Goal: Task Accomplishment & Management: Use online tool/utility

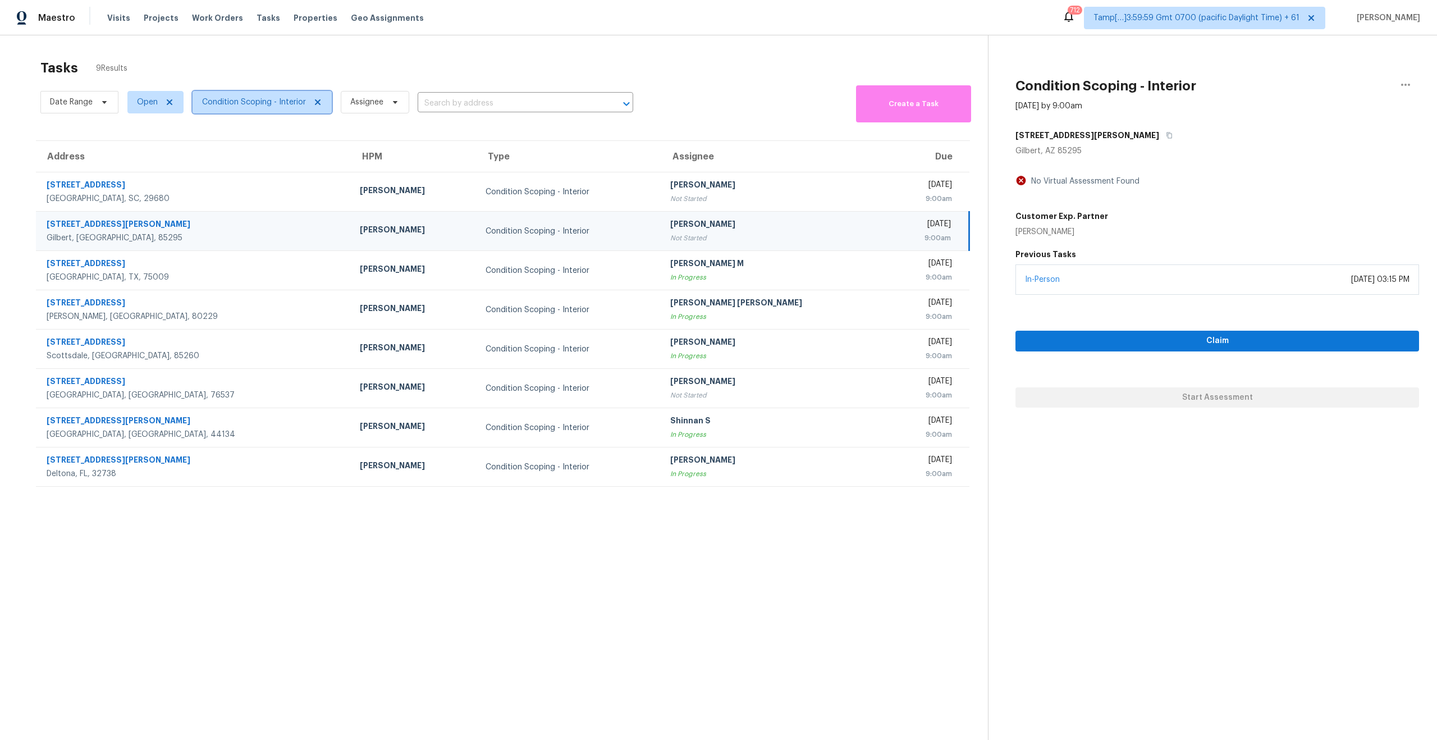
click at [234, 105] on span "Condition Scoping - Interior" at bounding box center [254, 102] width 104 height 11
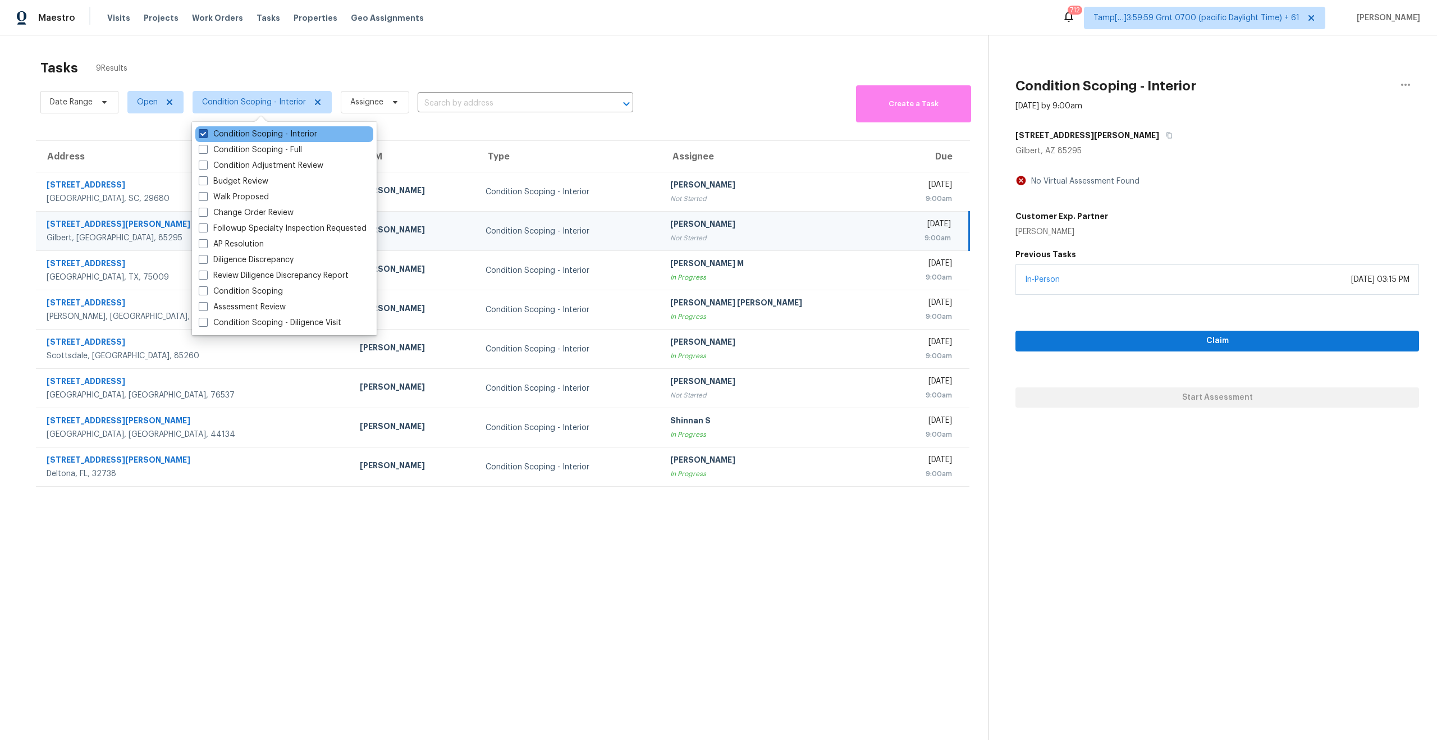
click at [202, 132] on span at bounding box center [203, 133] width 9 height 9
click at [202, 132] on input "Condition Scoping - Interior" at bounding box center [202, 132] width 7 height 7
checkbox input "false"
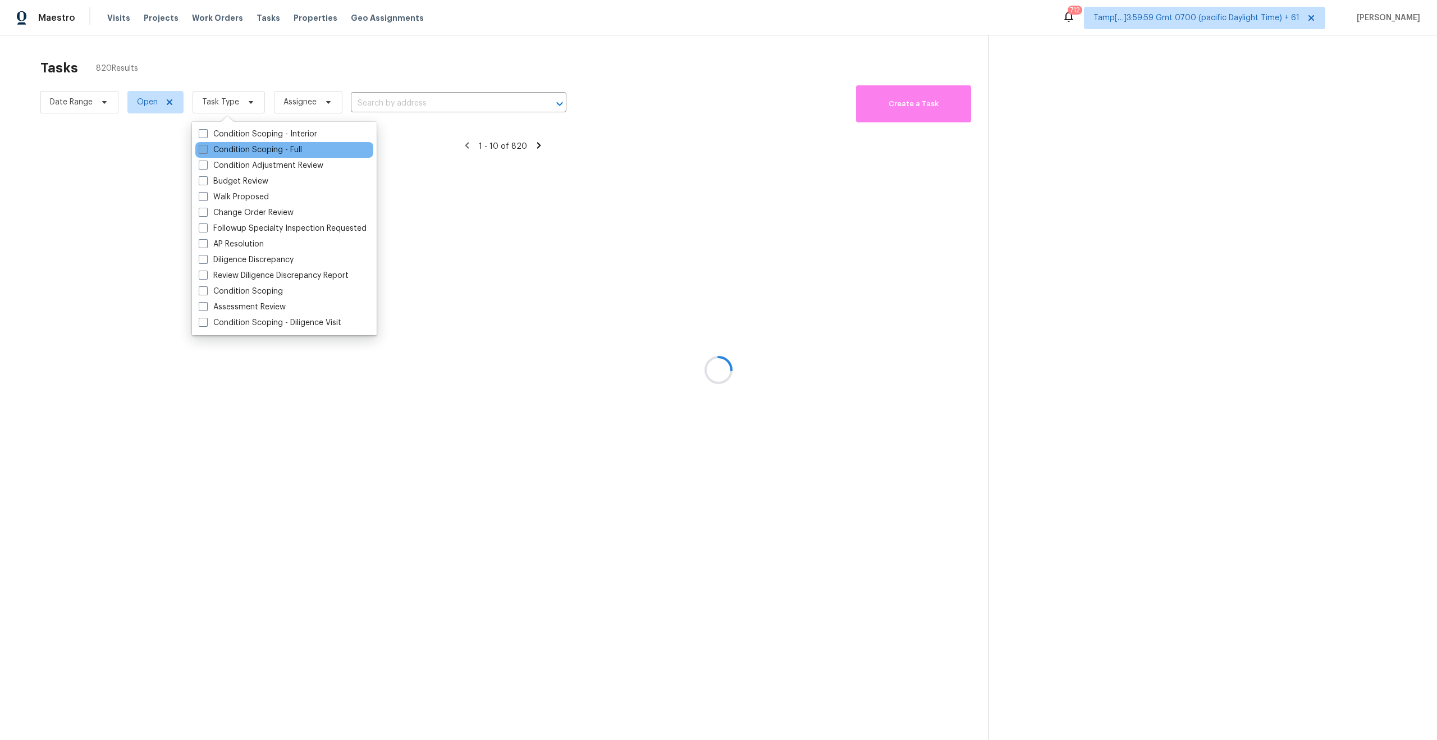
click at [202, 145] on span at bounding box center [203, 149] width 9 height 9
click at [202, 145] on input "Condition Scoping - Full" at bounding box center [202, 147] width 7 height 7
checkbox input "true"
click at [270, 49] on div at bounding box center [718, 370] width 1437 height 740
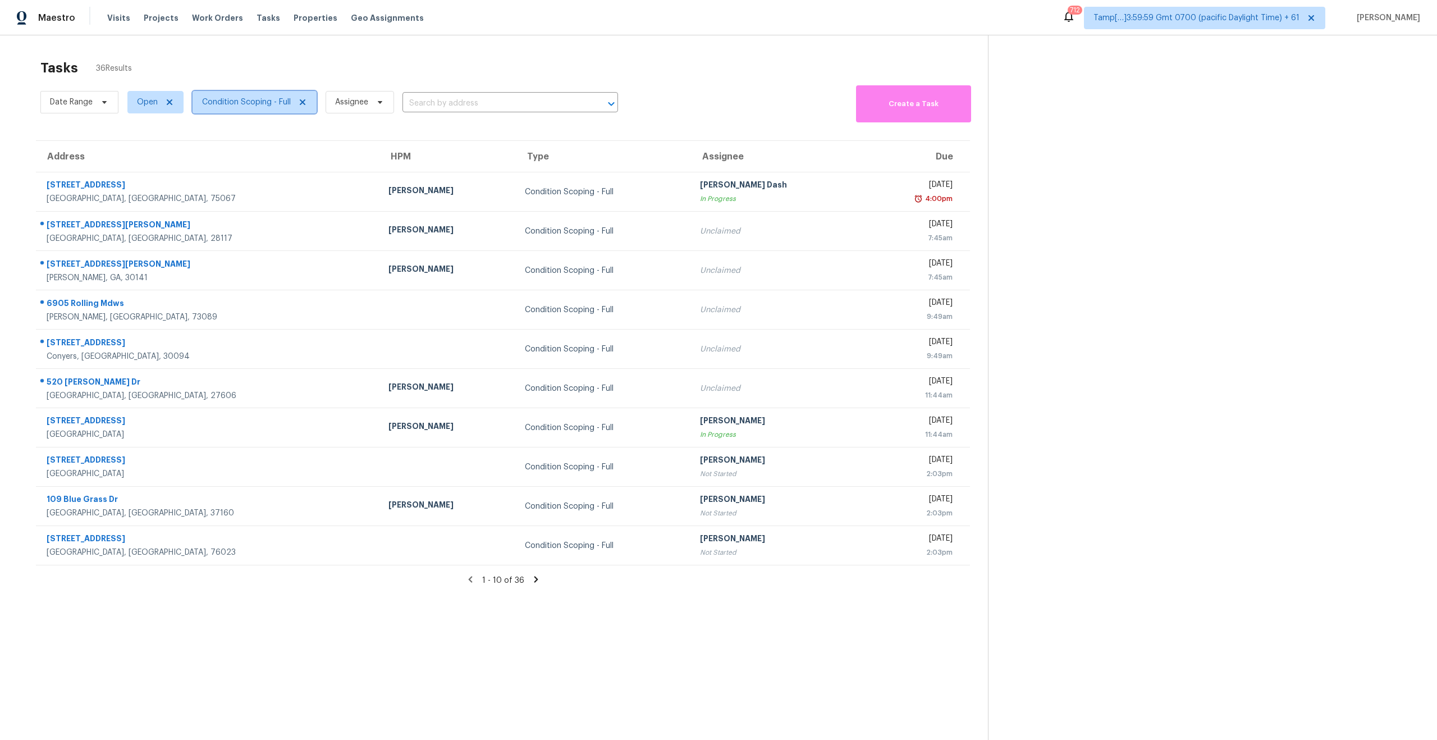
click at [260, 102] on span "Condition Scoping - Full" at bounding box center [246, 102] width 89 height 11
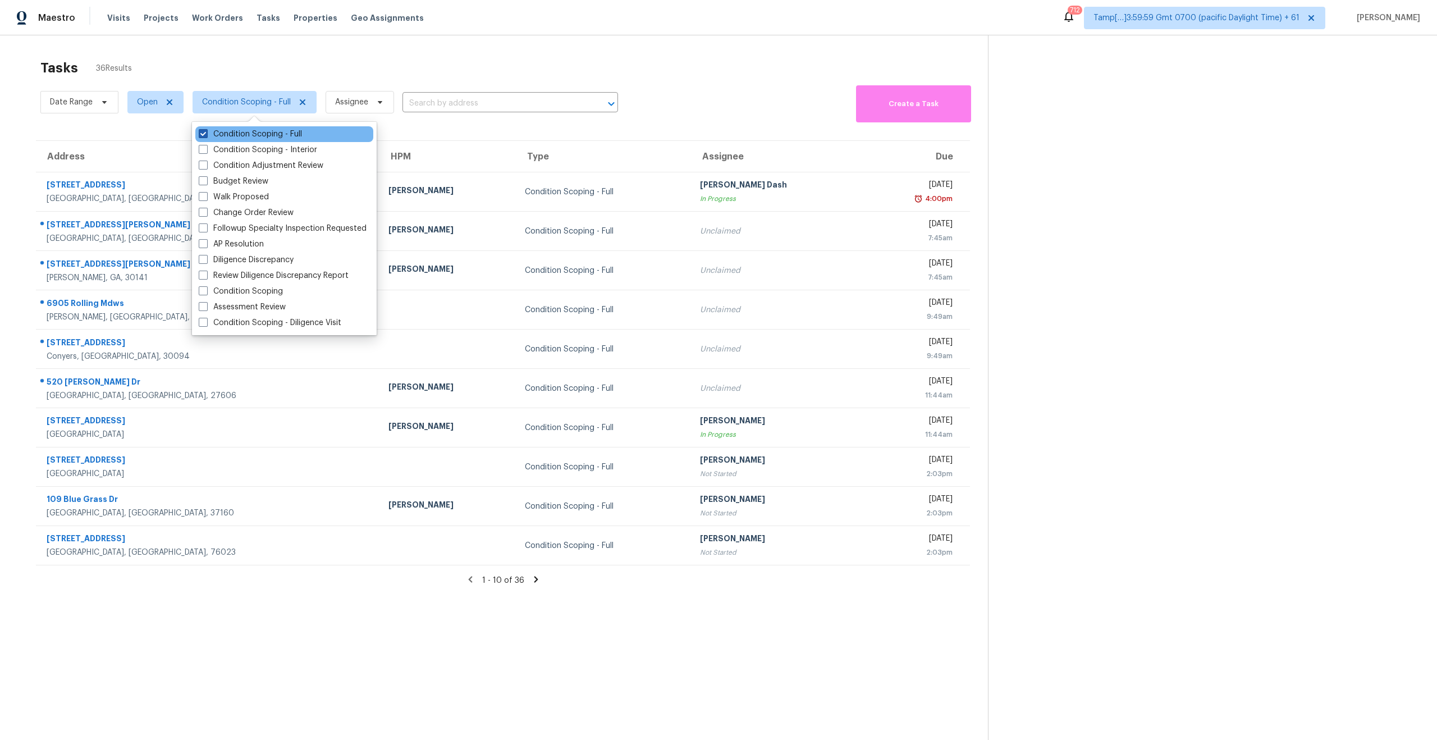
click at [205, 136] on span at bounding box center [203, 133] width 9 height 9
click at [205, 136] on input "Condition Scoping - Full" at bounding box center [202, 132] width 7 height 7
checkbox input "false"
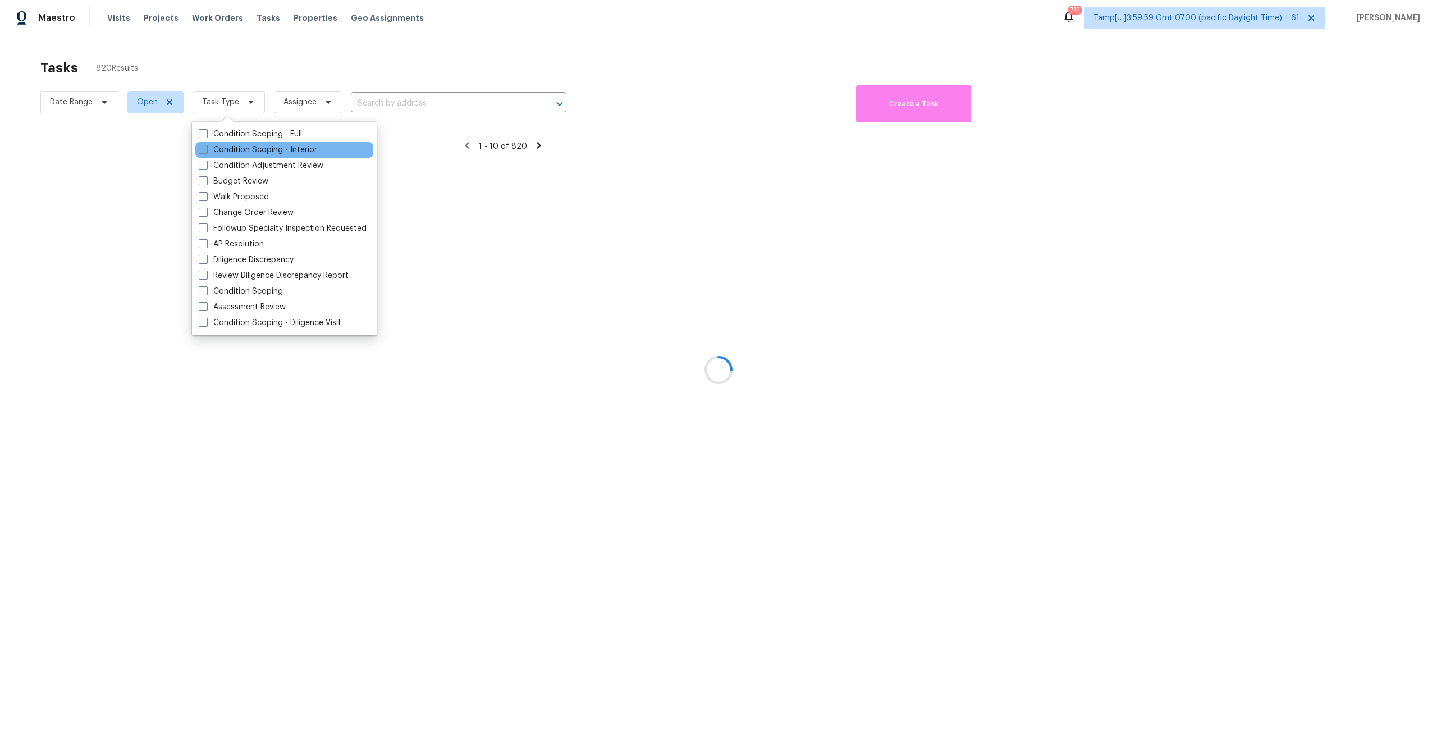
click at [203, 147] on span at bounding box center [203, 149] width 9 height 9
click at [203, 147] on input "Condition Scoping - Interior" at bounding box center [202, 147] width 7 height 7
checkbox input "true"
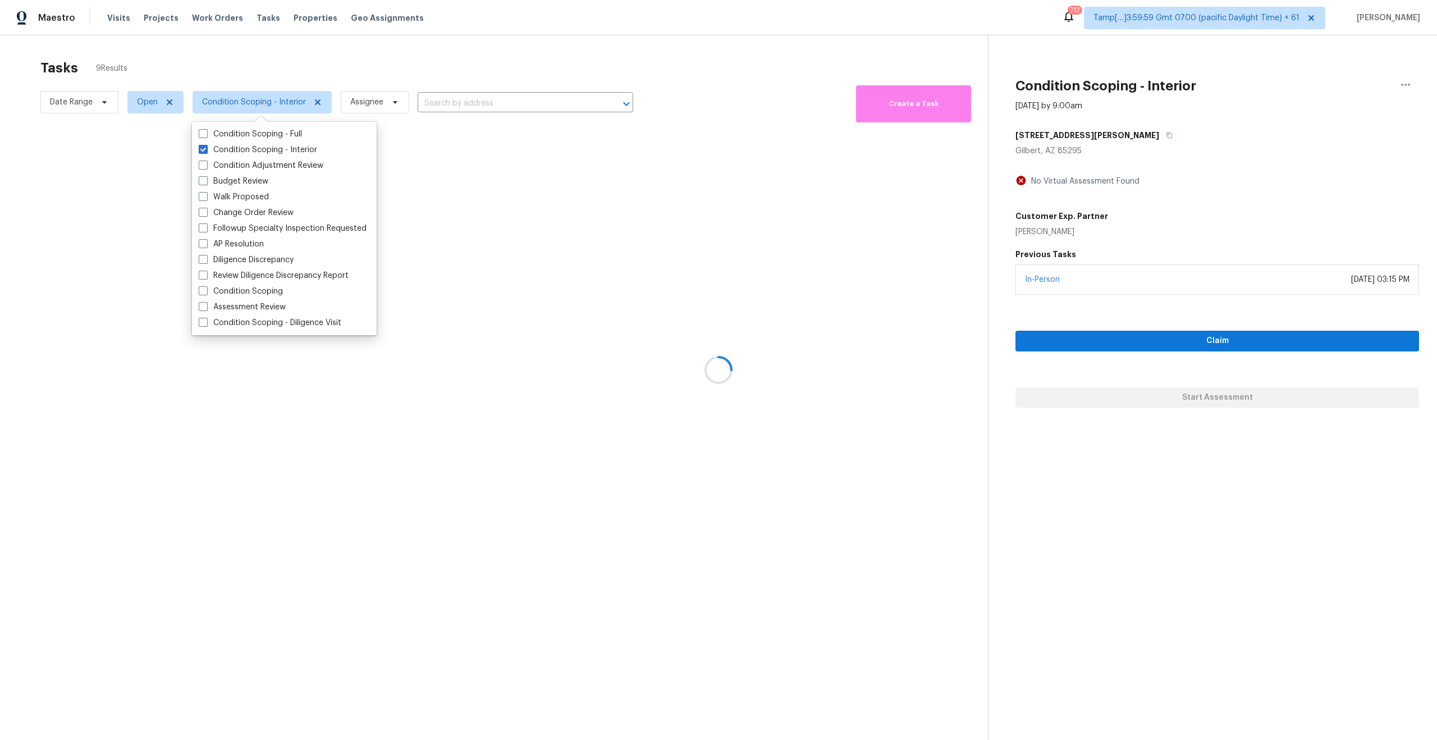
click at [239, 67] on div at bounding box center [718, 370] width 1437 height 740
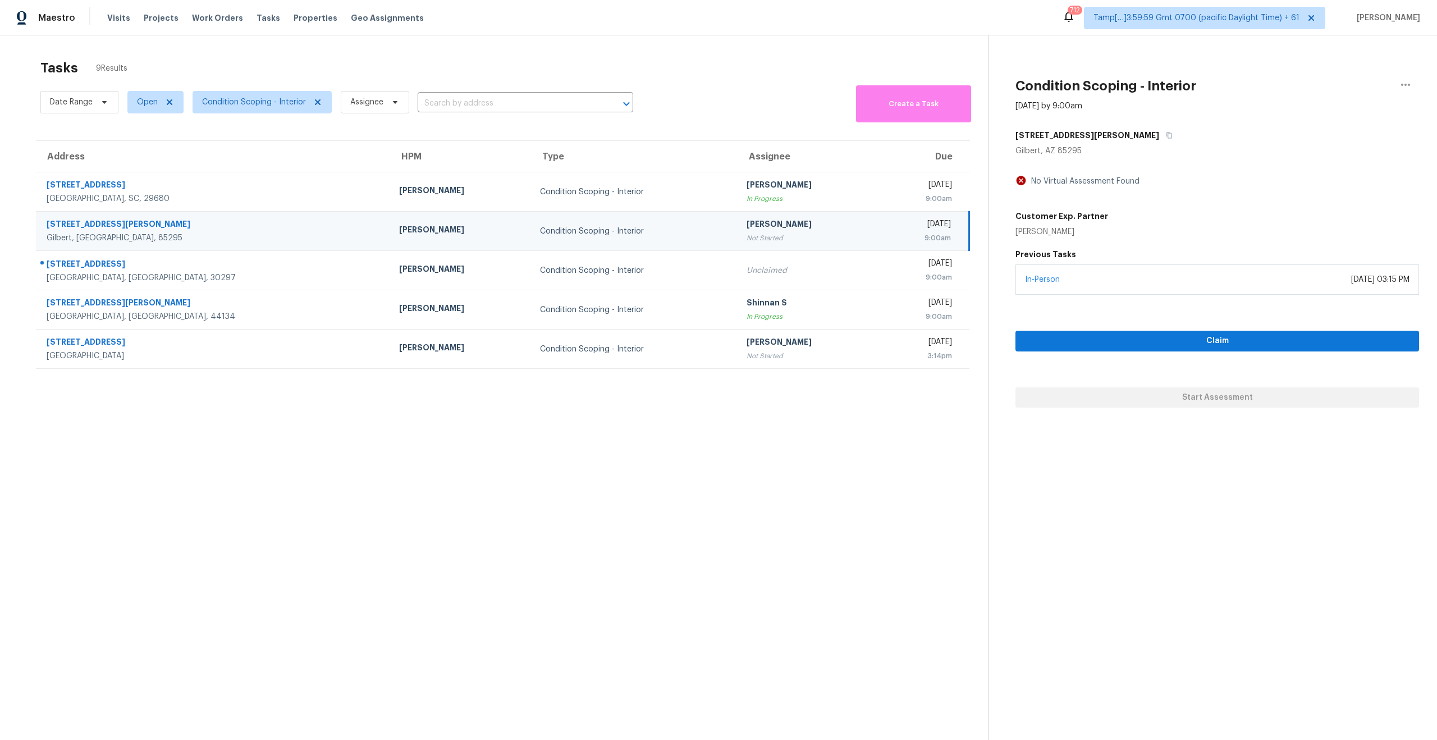
click at [367, 419] on section "Tasks 9 Results Date Range Open Condition Scoping - Interior Assignee ​ Create …" at bounding box center [503, 414] width 970 height 722
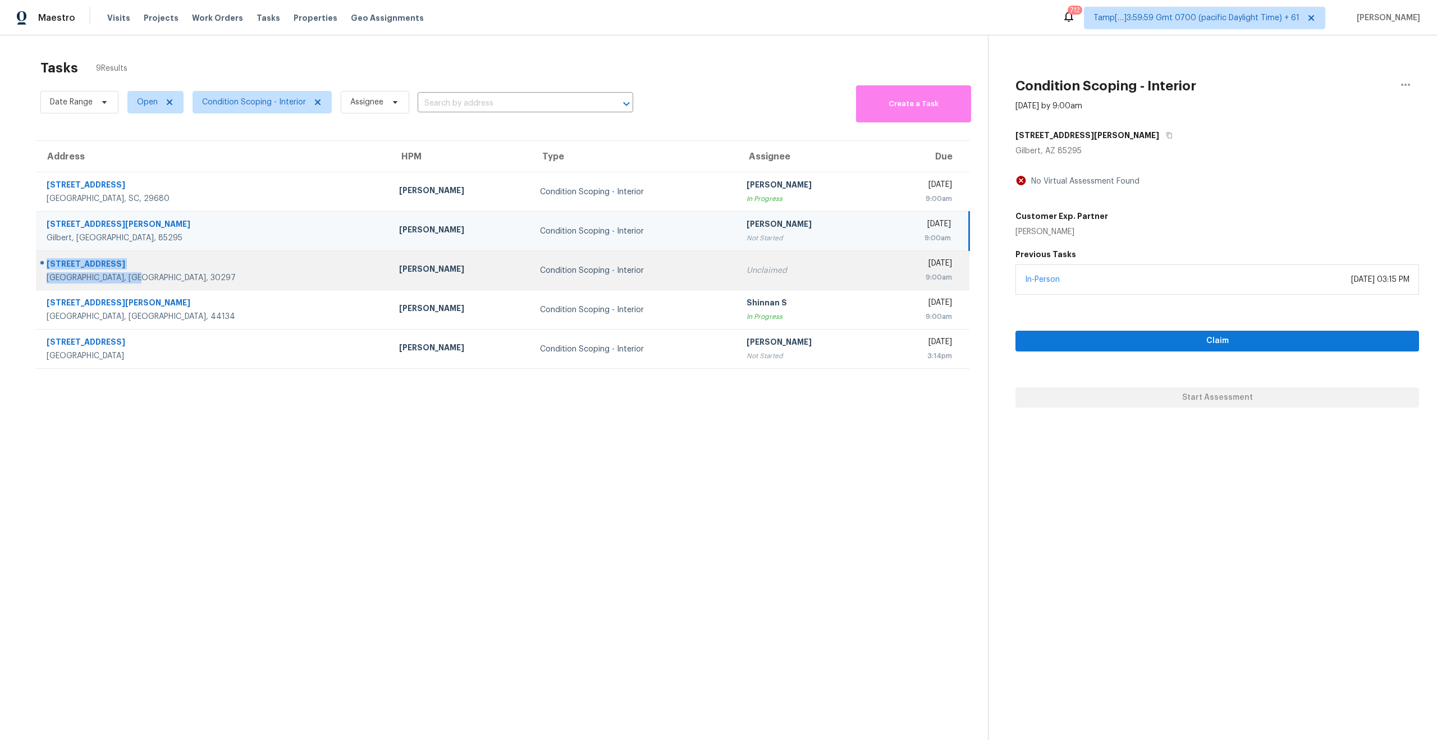
drag, startPoint x: 138, startPoint y: 278, endPoint x: 40, endPoint y: 267, distance: 98.9
click at [40, 267] on div "1367 Oakview Cir Forest Park, GA, 30297" at bounding box center [208, 270] width 345 height 26
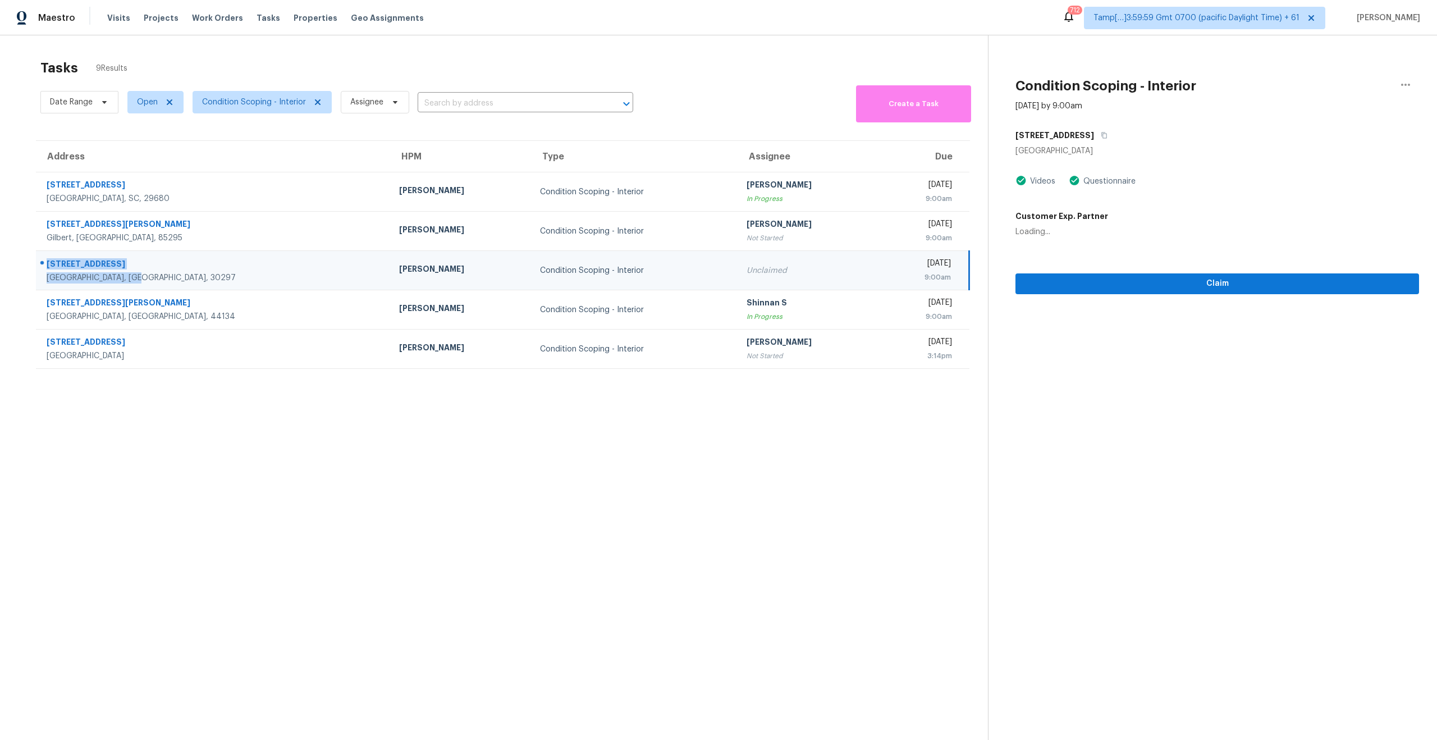
copy div "1367 Oakview Cir Forest Park, GA, 30297"
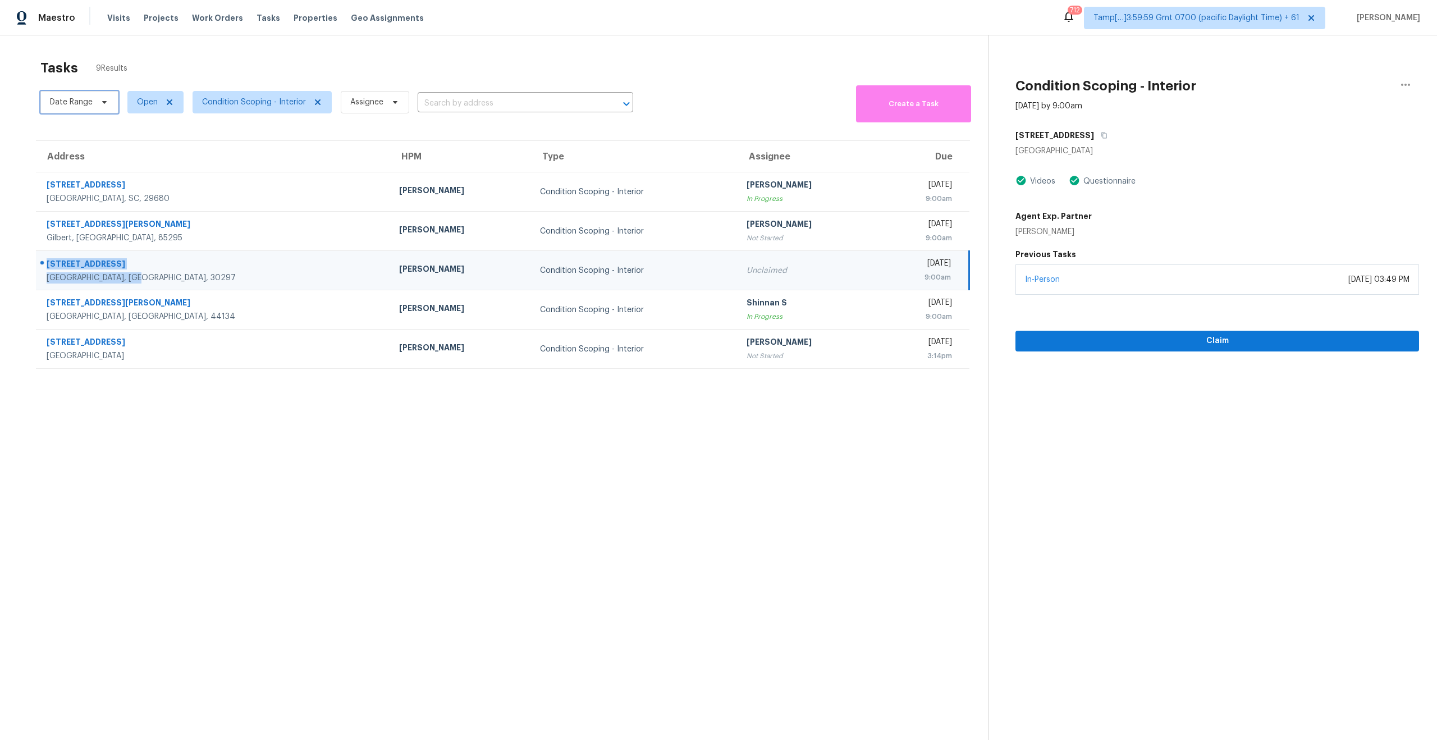
click at [92, 107] on span "Date Range" at bounding box center [79, 102] width 78 height 22
click at [162, 76] on div "Tasks 9 Results" at bounding box center [514, 67] width 948 height 29
click at [232, 108] on span "Condition Scoping - Interior" at bounding box center [262, 102] width 139 height 22
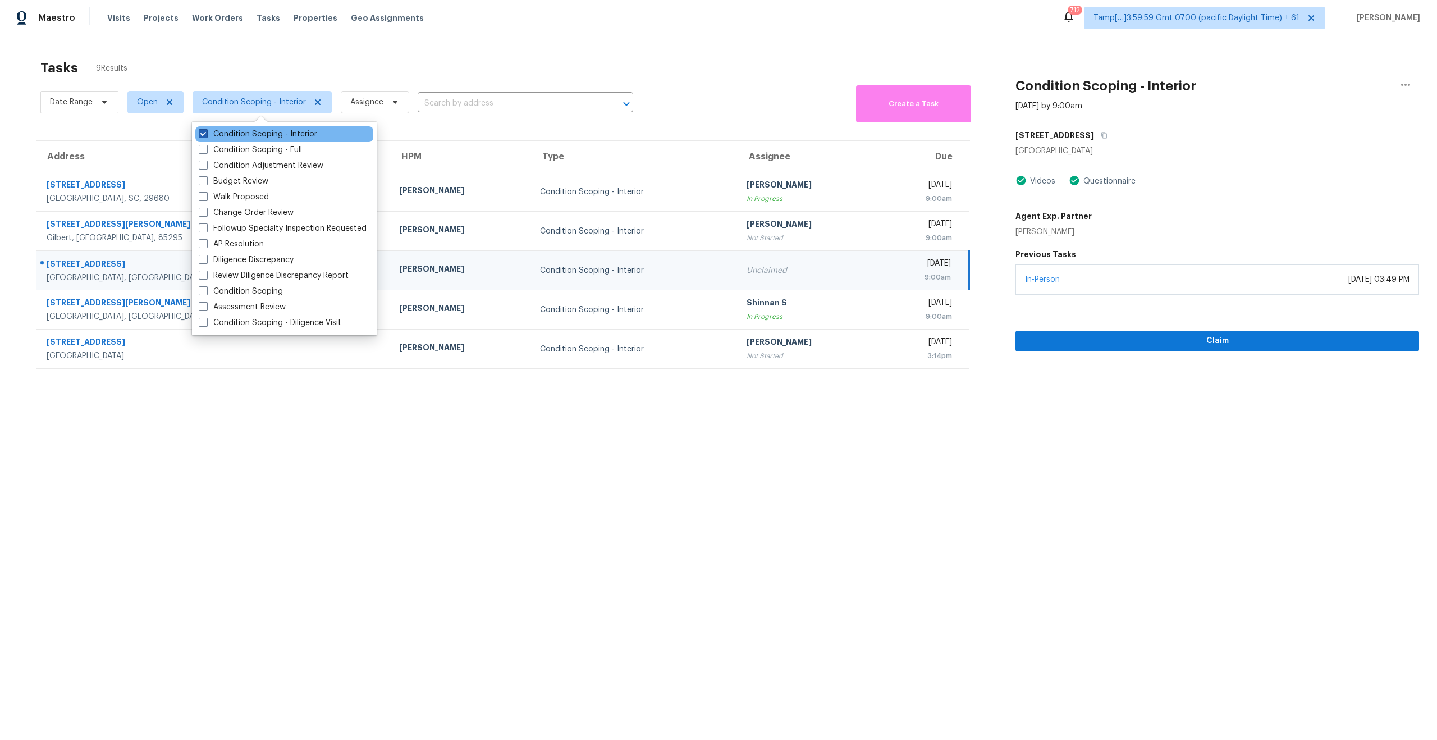
click at [205, 131] on span at bounding box center [203, 133] width 9 height 9
click at [205, 131] on input "Condition Scoping - Interior" at bounding box center [202, 132] width 7 height 7
checkbox input "false"
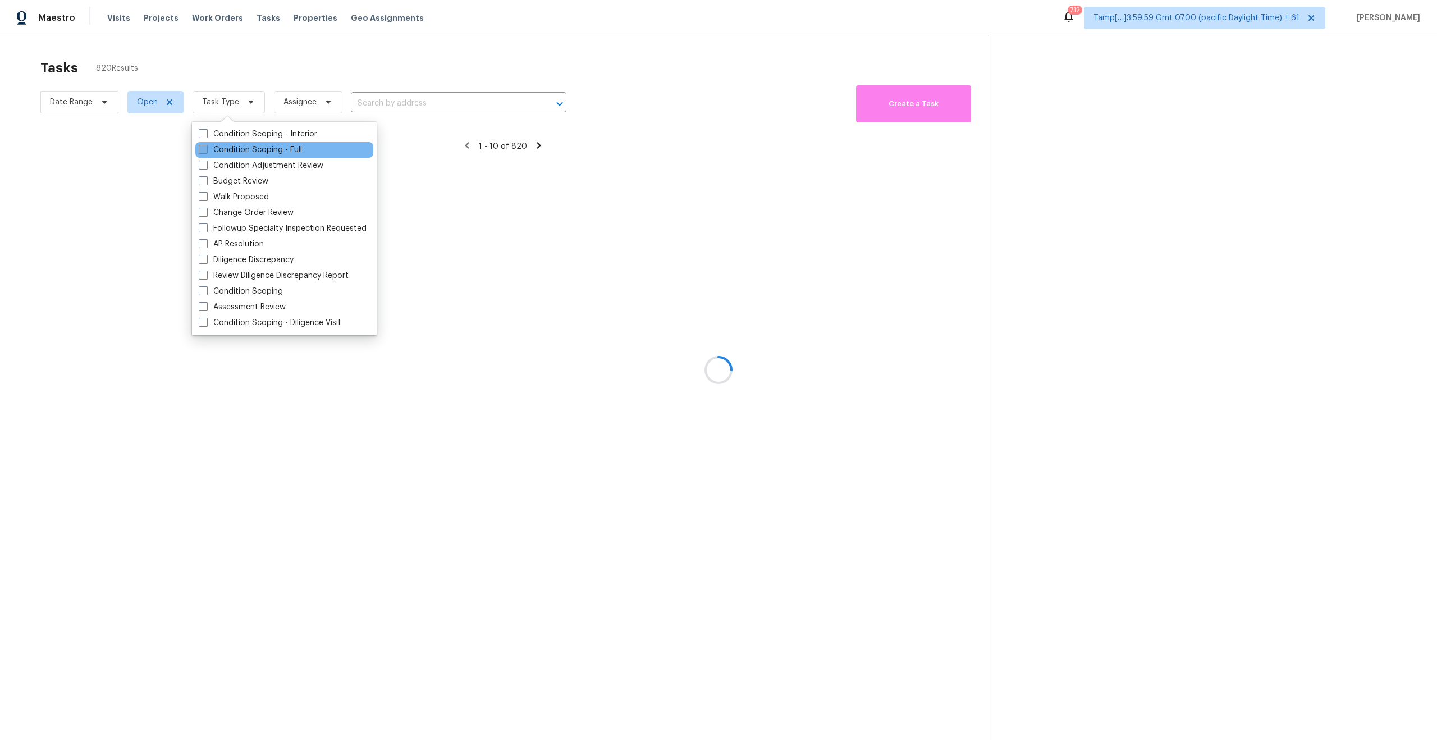
click at [203, 147] on span at bounding box center [203, 149] width 9 height 9
click at [203, 147] on input "Condition Scoping - Full" at bounding box center [202, 147] width 7 height 7
checkbox input "true"
click at [434, 544] on div at bounding box center [718, 370] width 1437 height 740
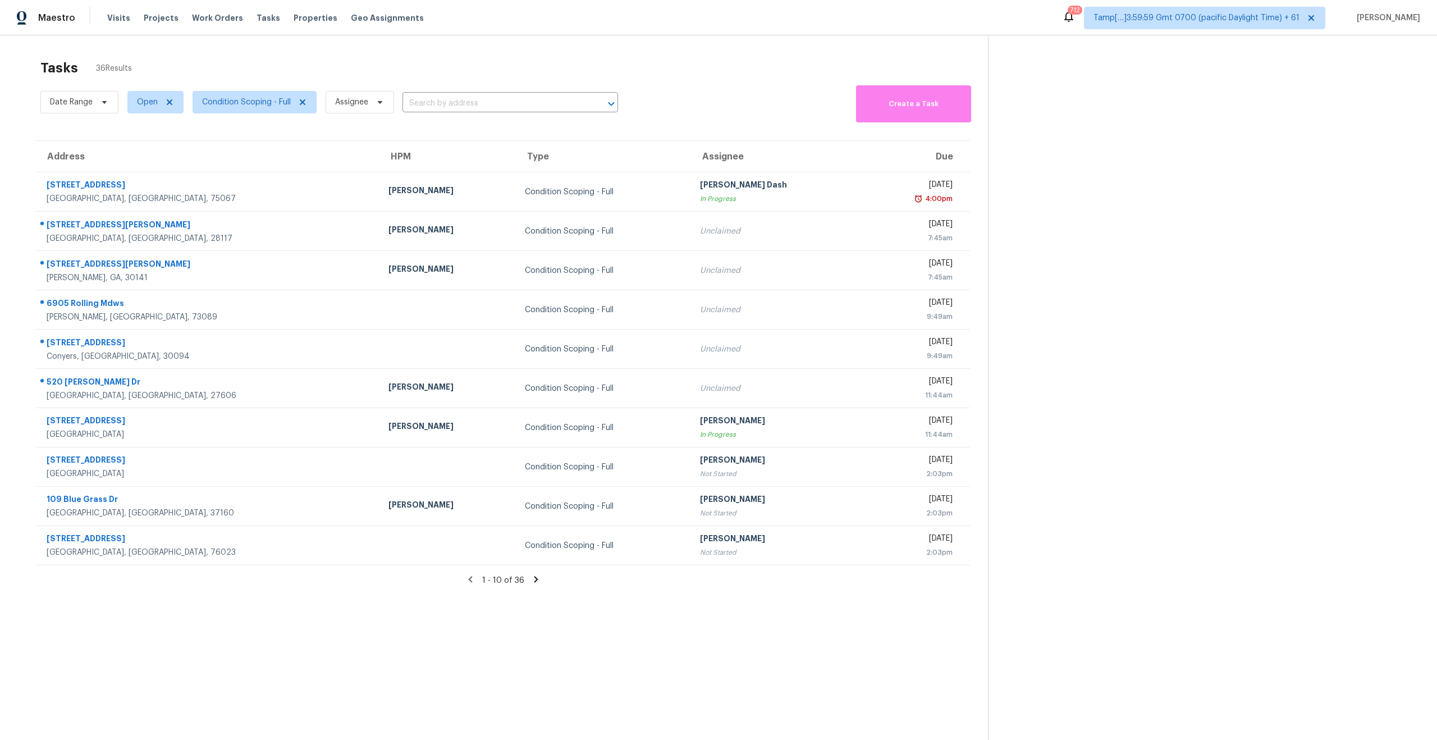
scroll to position [1, 0]
click at [548, 629] on section "Tasks 36 Results Date Range Open Condition Scoping - Full Assignee ​ Create a T…" at bounding box center [503, 413] width 970 height 722
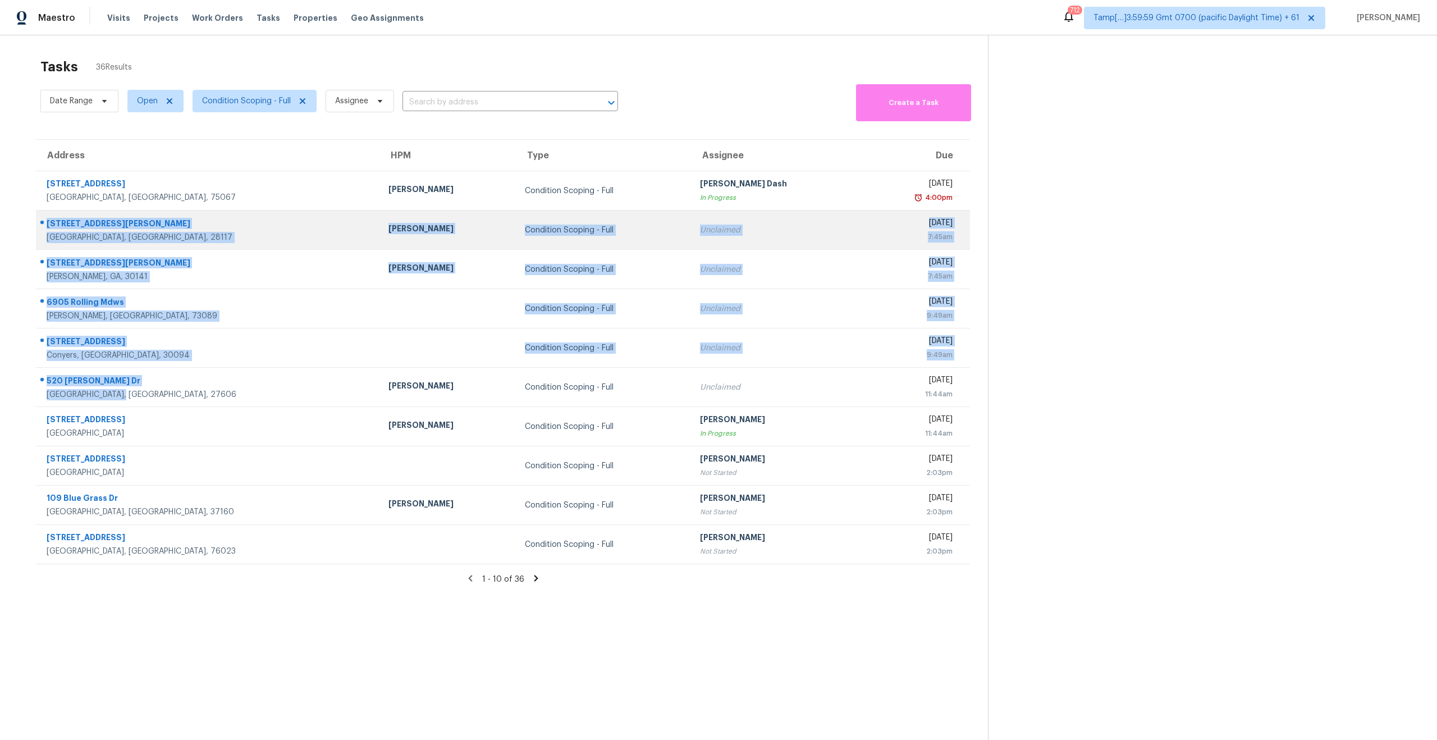
drag, startPoint x: 127, startPoint y: 402, endPoint x: 44, endPoint y: 221, distance: 199.4
click at [44, 221] on tbody "331 Parkwood Pl Lewisville, TX, 75067 Andrew Kempka Condition Scoping - Full So…" at bounding box center [503, 367] width 934 height 393
copy tbody "484 Stutts Rd Mooresville, NC, 28117 Greg Janiak Condition Scoping - Full Uncla…"
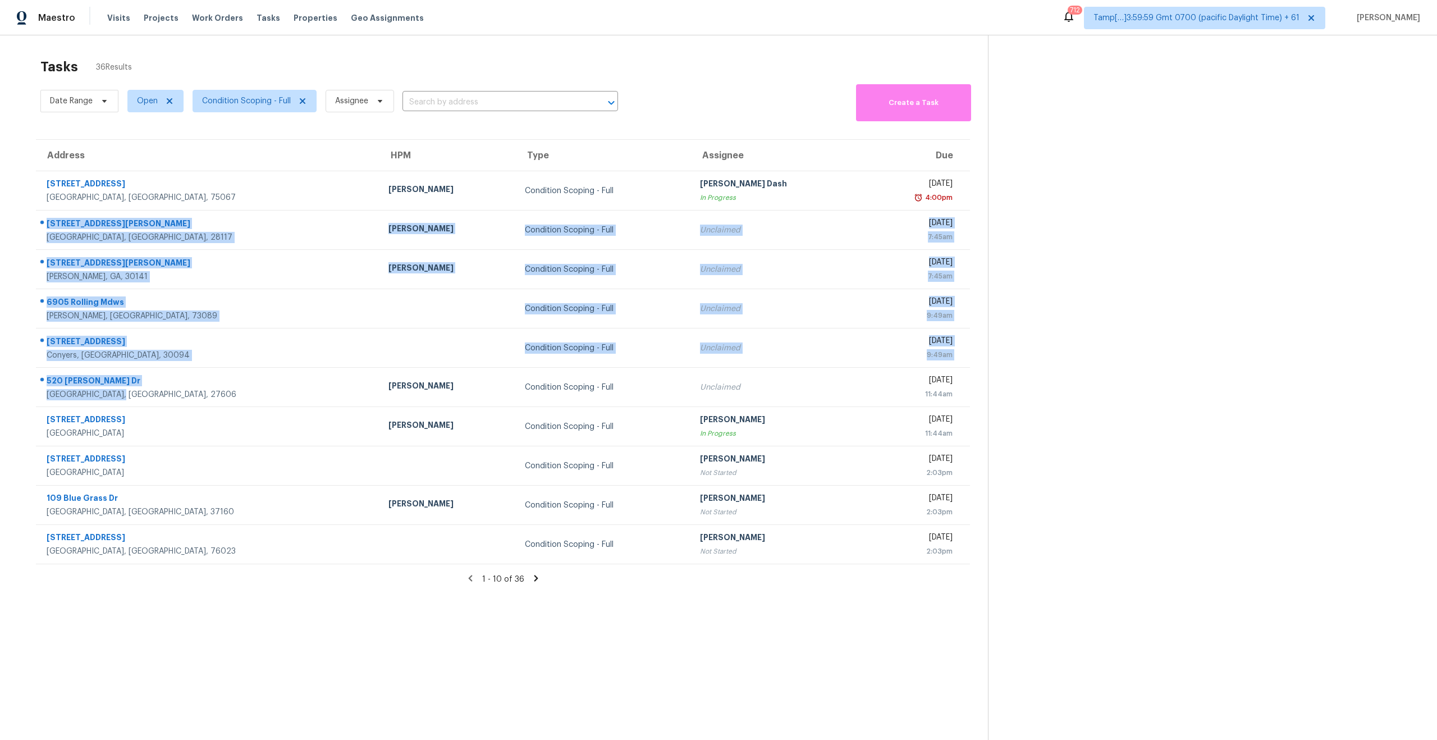
click at [321, 53] on div "Tasks 36 Results" at bounding box center [514, 66] width 948 height 29
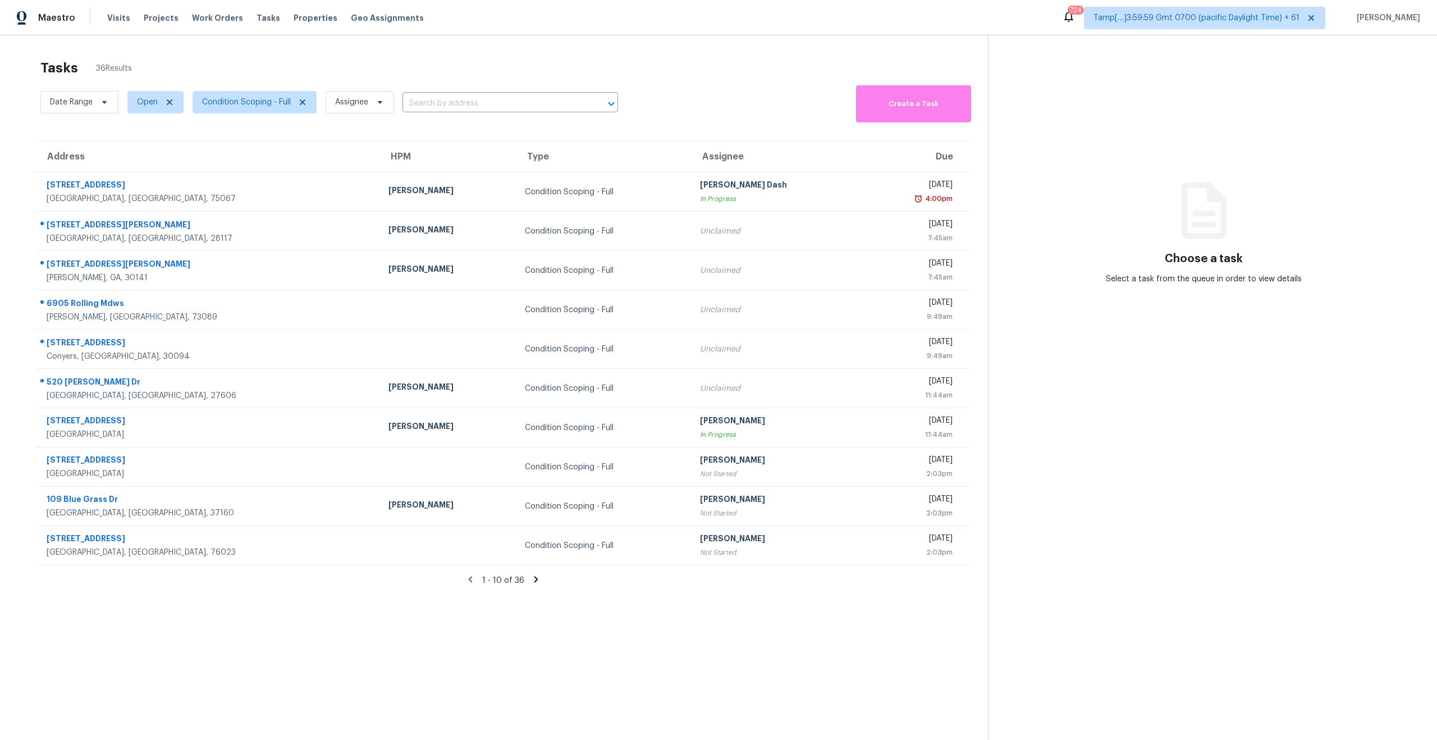
click at [228, 66] on div "Tasks 36 Results" at bounding box center [514, 67] width 948 height 29
click at [531, 577] on icon at bounding box center [536, 579] width 10 height 10
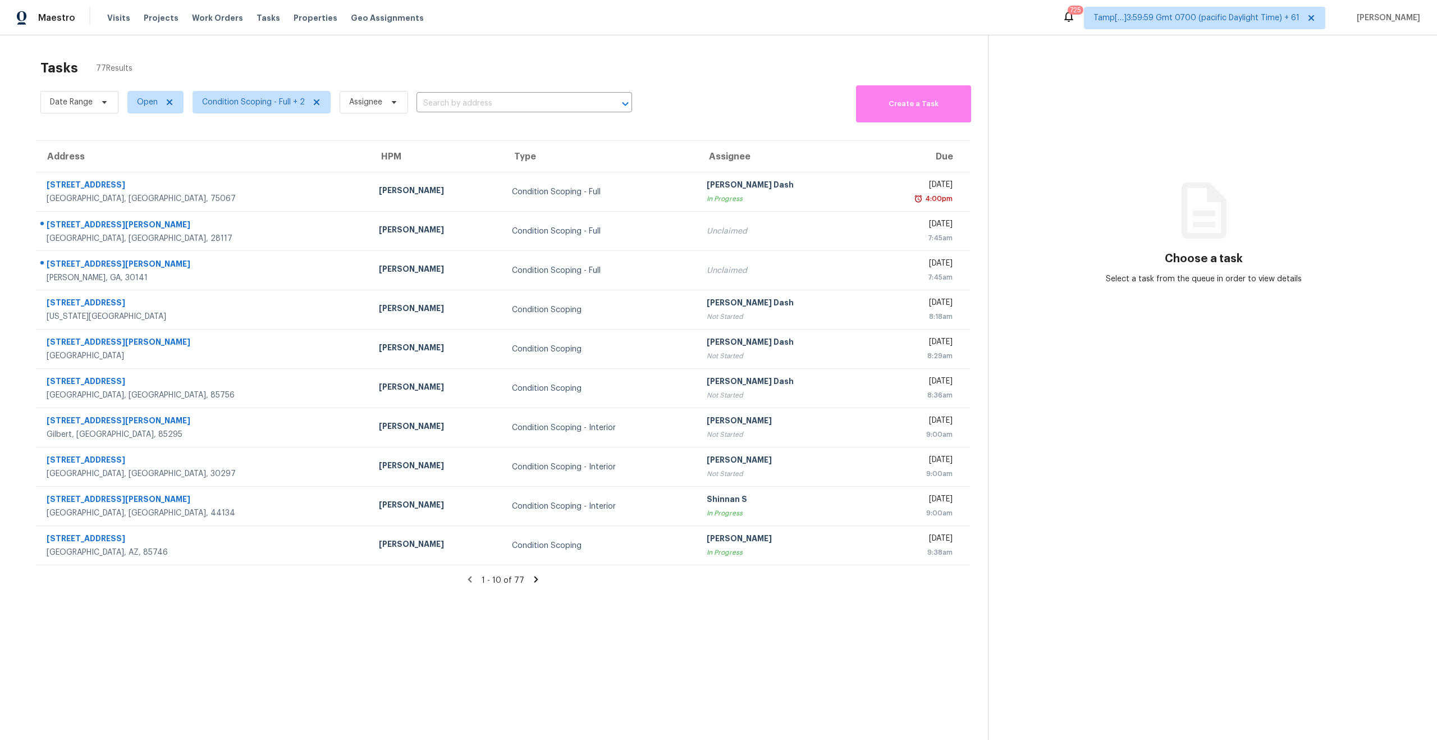
click at [535, 582] on icon at bounding box center [536, 579] width 10 height 10
